Goal: Task Accomplishment & Management: Complete application form

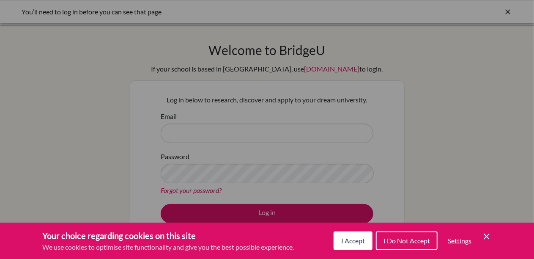
click at [180, 130] on div "Cookie Preferences" at bounding box center [267, 129] width 534 height 259
click at [348, 239] on span "I Accept" at bounding box center [353, 240] width 24 height 8
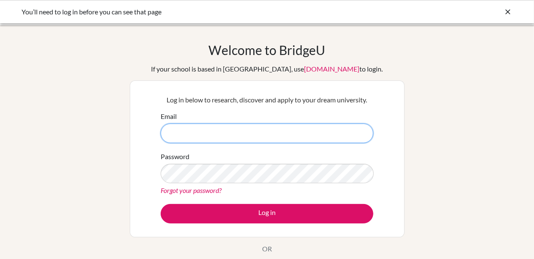
click at [180, 131] on input "Email" at bounding box center [267, 132] width 213 height 19
type input "A"
type input "a"
type input "alka.hingle@acsinternational.edu.sg"
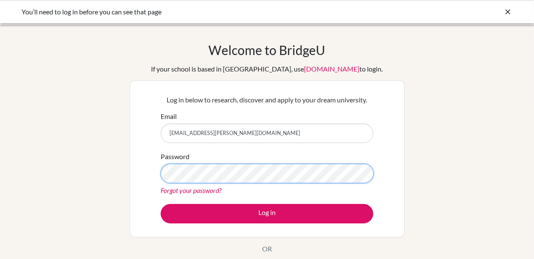
click at [161, 204] on button "Log in" at bounding box center [267, 213] width 213 height 19
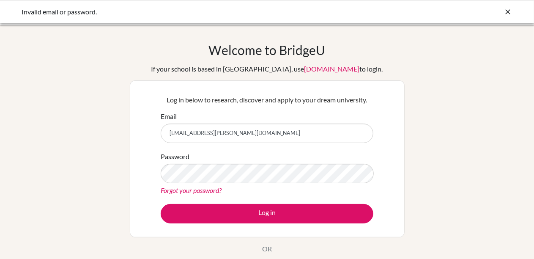
click at [200, 192] on link "Forgot your password?" at bounding box center [191, 190] width 61 height 8
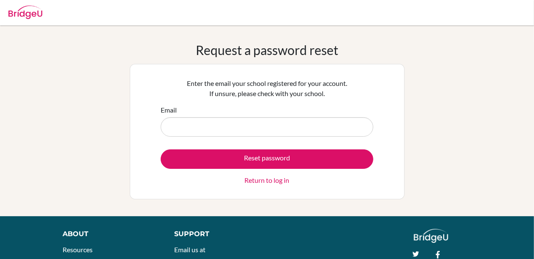
click at [173, 124] on input "Email" at bounding box center [267, 126] width 213 height 19
type input "alka.hingle@acsinternational.edu.sg"
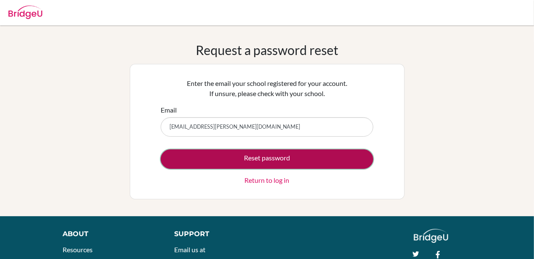
click at [218, 152] on button "Reset password" at bounding box center [267, 158] width 213 height 19
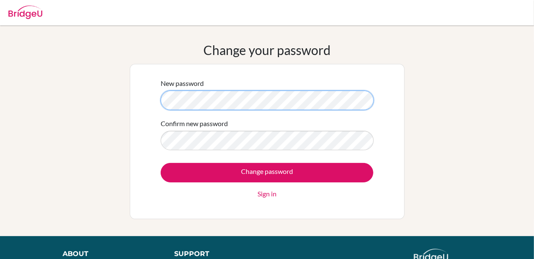
click at [145, 94] on div "New password Confirm new password Change password Sign in" at bounding box center [267, 141] width 275 height 155
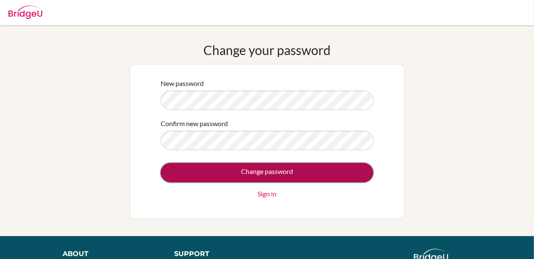
click at [229, 173] on input "Change password" at bounding box center [267, 172] width 213 height 19
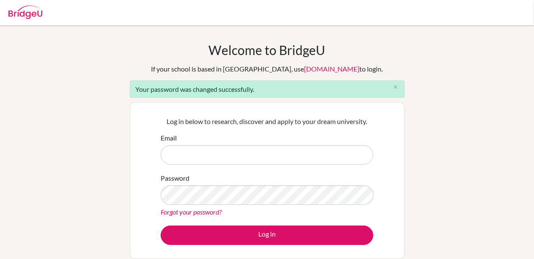
click at [219, 156] on input "Email" at bounding box center [267, 154] width 213 height 19
type input "alka.hingle@acsinternational.edu.sg"
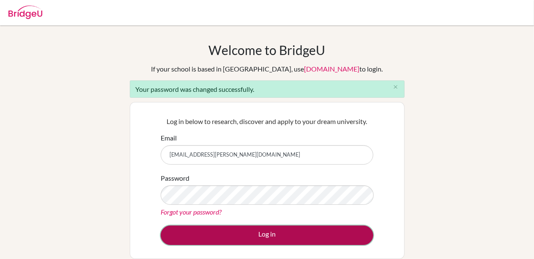
click at [216, 235] on button "Log in" at bounding box center [267, 234] width 213 height 19
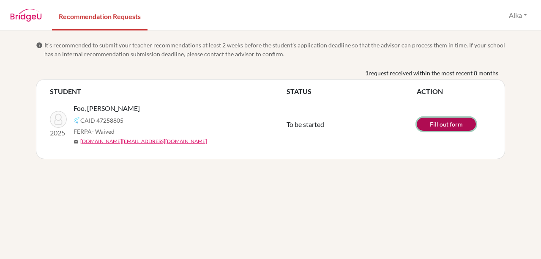
click at [458, 123] on link "Fill out form" at bounding box center [446, 124] width 59 height 13
